Goal: Task Accomplishment & Management: Manage account settings

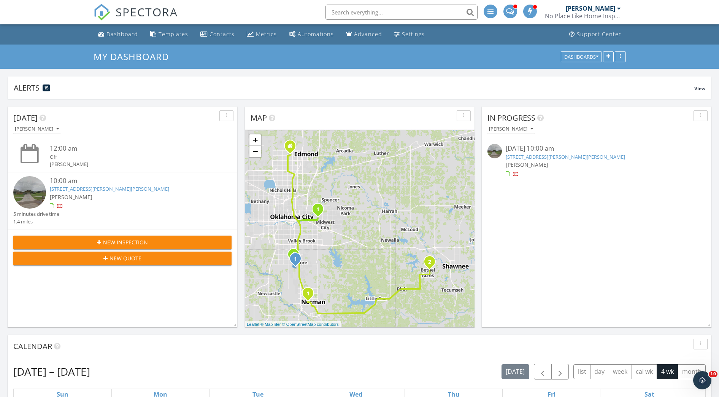
scroll to position [821, 734]
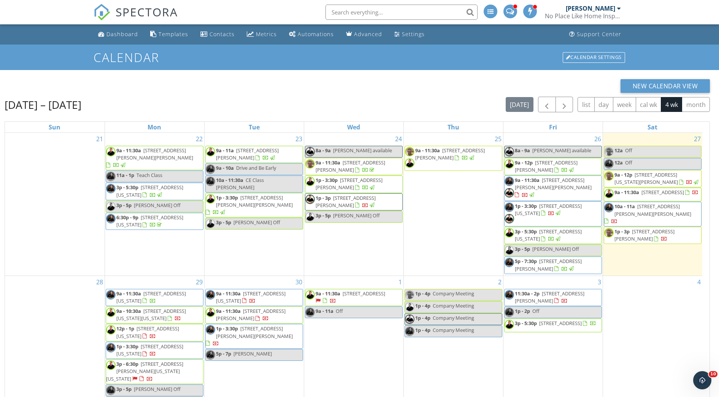
scroll to position [1, 0]
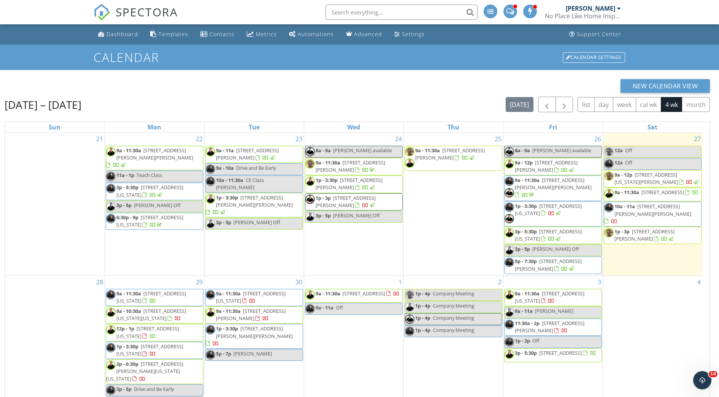
click at [423, 95] on div "New Calendar View Sep 21 – Oct 18, 2025 today list day week cal wk 4 wk month S…" at bounding box center [358, 286] width 706 height 414
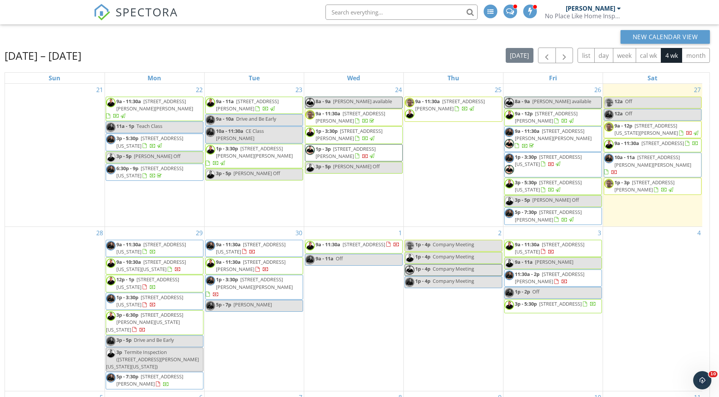
scroll to position [48, 0]
click at [588, 261] on link "9a - 11a Andrea Jaleff" at bounding box center [553, 264] width 98 height 12
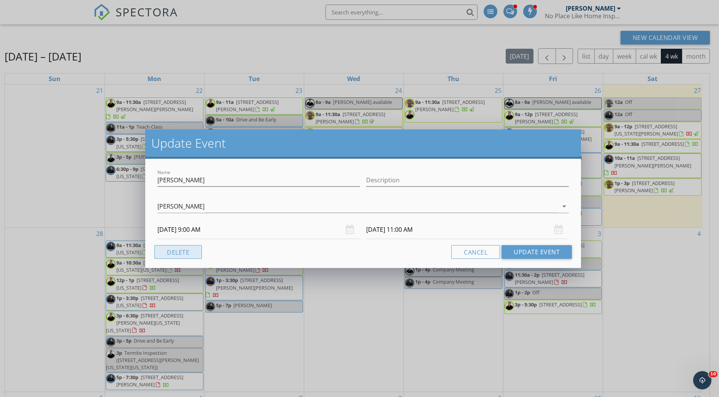
click at [183, 249] on button "Delete" at bounding box center [178, 252] width 48 height 14
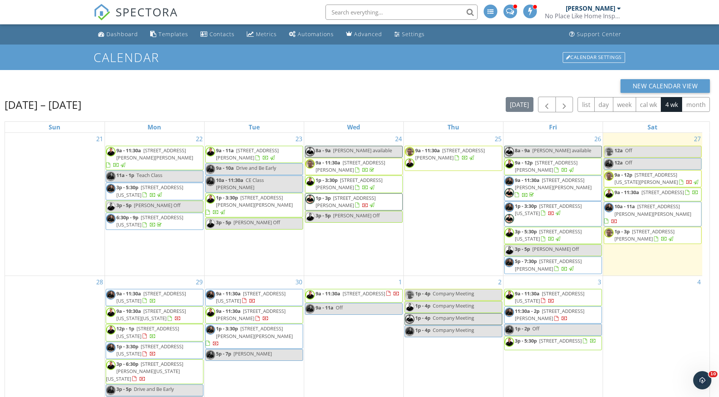
scroll to position [0, 0]
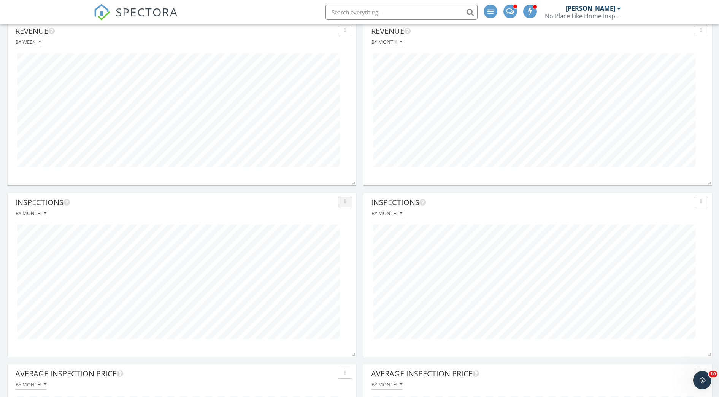
click at [343, 203] on div "button" at bounding box center [345, 201] width 7 height 5
click at [355, 289] on div "Refresh" at bounding box center [366, 292] width 44 height 9
click at [342, 36] on button "button" at bounding box center [345, 30] width 14 height 11
click at [358, 121] on div "Refresh" at bounding box center [366, 121] width 44 height 9
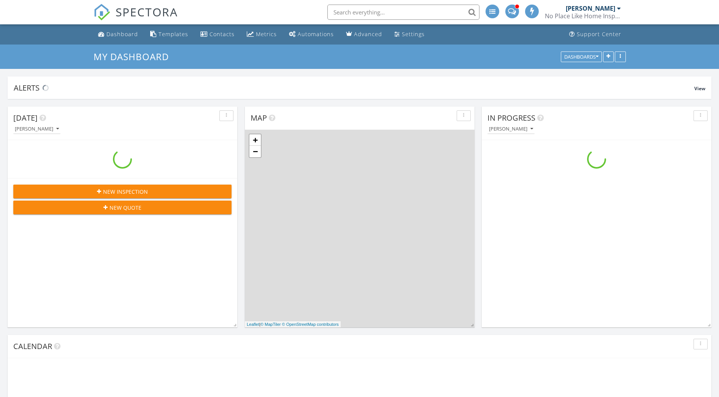
scroll to position [821, 734]
